Goal: Register for event/course

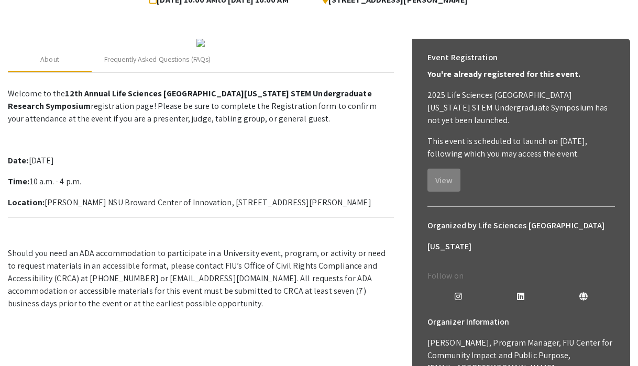
scroll to position [122, 0]
click at [156, 64] on div "Frequently Asked Questions (FAQs)" at bounding box center [157, 58] width 106 height 11
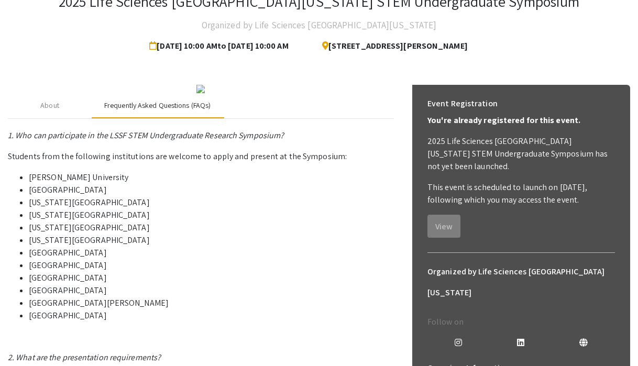
scroll to position [76, 0]
click at [68, 118] on div "About" at bounding box center [50, 105] width 84 height 25
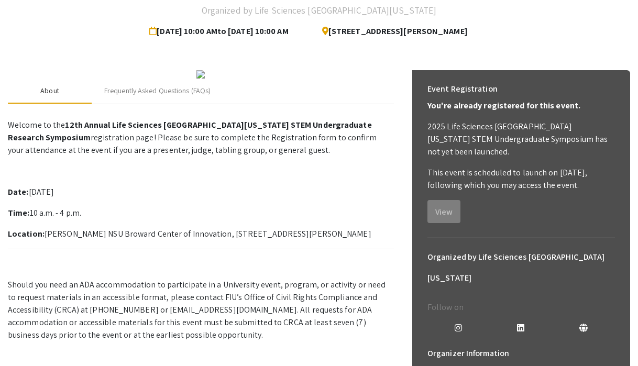
scroll to position [0, 0]
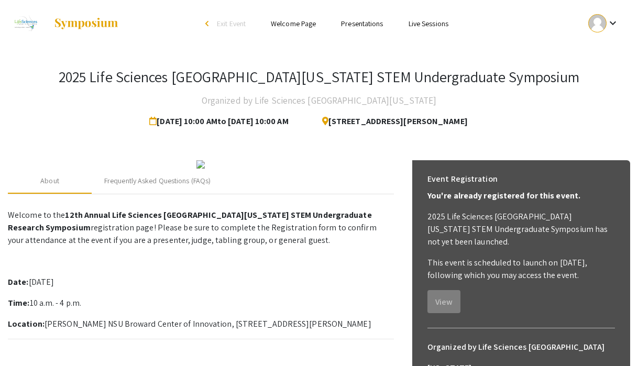
click at [197, 169] on img at bounding box center [200, 164] width 8 height 8
click at [182, 79] on h3 "2025 Life Sciences [GEOGRAPHIC_DATA][US_STATE] STEM Undergraduate Symposium" at bounding box center [319, 77] width 521 height 18
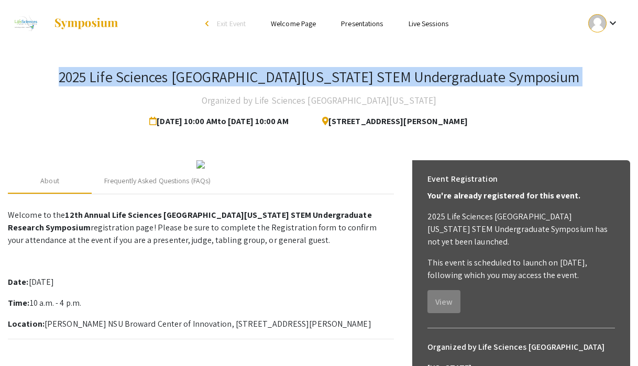
click at [182, 79] on h3 "2025 Life Sciences [GEOGRAPHIC_DATA][US_STATE] STEM Undergraduate Symposium" at bounding box center [319, 77] width 521 height 18
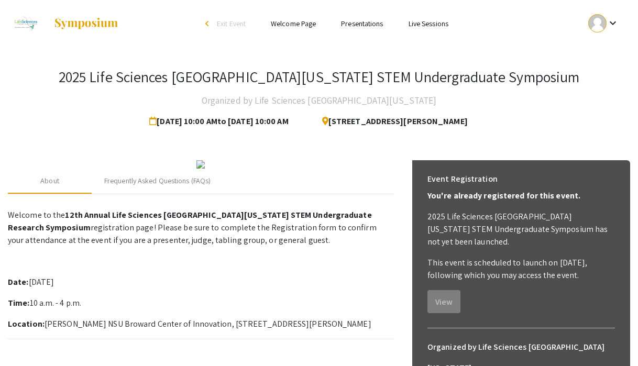
click at [319, 79] on h3 "2025 Life Sciences [GEOGRAPHIC_DATA][US_STATE] STEM Undergraduate Symposium" at bounding box center [319, 77] width 521 height 18
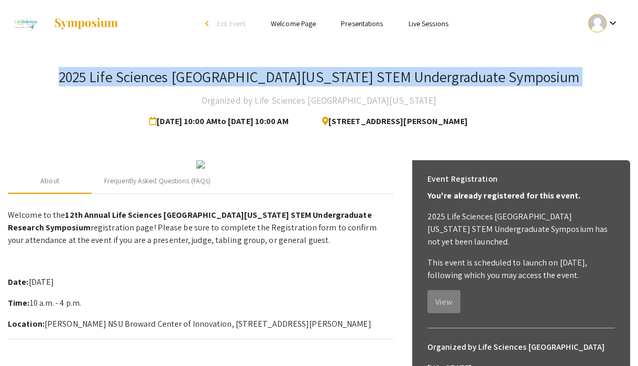
click at [319, 79] on h3 "2025 Life Sciences [GEOGRAPHIC_DATA][US_STATE] STEM Undergraduate Symposium" at bounding box center [319, 77] width 521 height 18
copy h3 "2025 Life Sciences [GEOGRAPHIC_DATA][US_STATE] STEM Undergraduate Symposium"
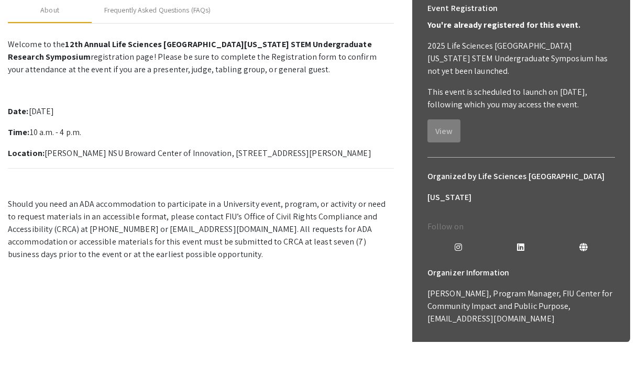
scroll to position [212, 0]
